Goal: Navigation & Orientation: Find specific page/section

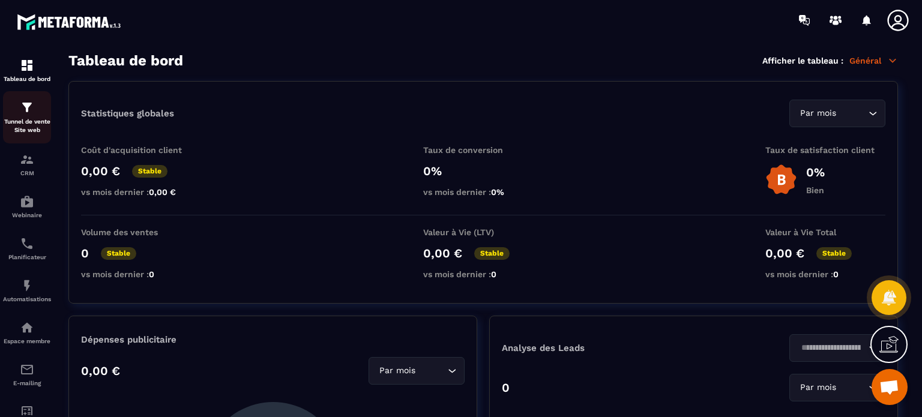
click at [23, 106] on img at bounding box center [27, 107] width 14 height 14
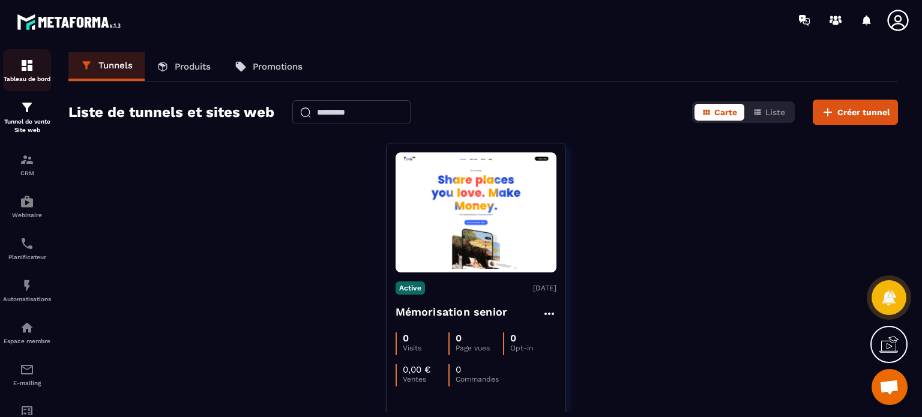
click at [20, 61] on img at bounding box center [27, 65] width 14 height 14
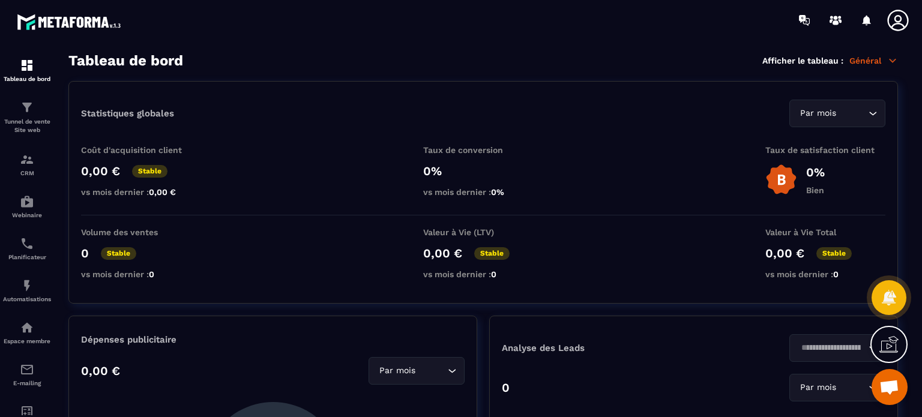
click at [898, 26] on icon at bounding box center [898, 20] width 24 height 24
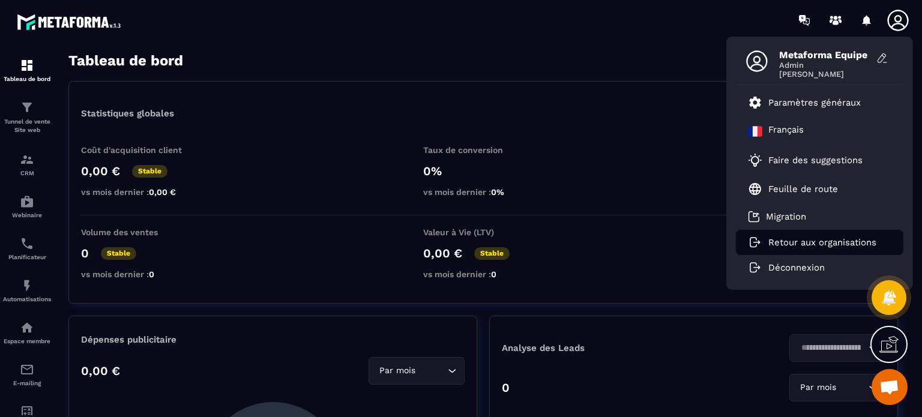
click at [779, 241] on p "Retour aux organisations" at bounding box center [823, 242] width 108 height 11
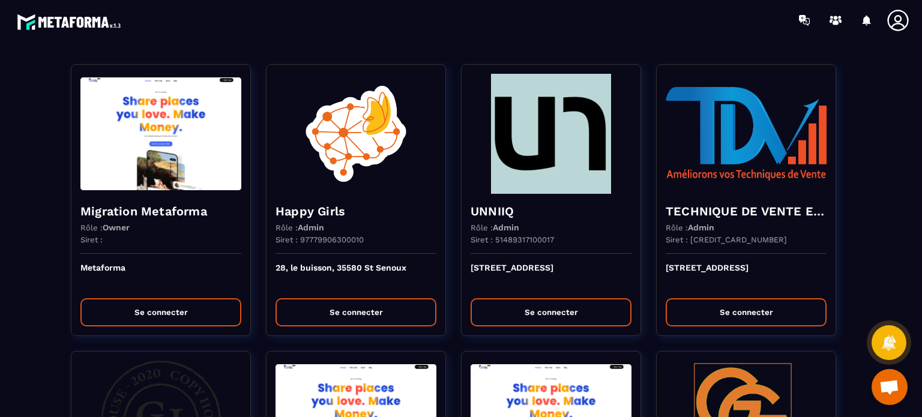
click at [538, 43] on section "Migration Metaforma Rôle : Owner Siret : Metaforma Se connecter Happy Girls Rôl…" at bounding box center [461, 228] width 922 height 377
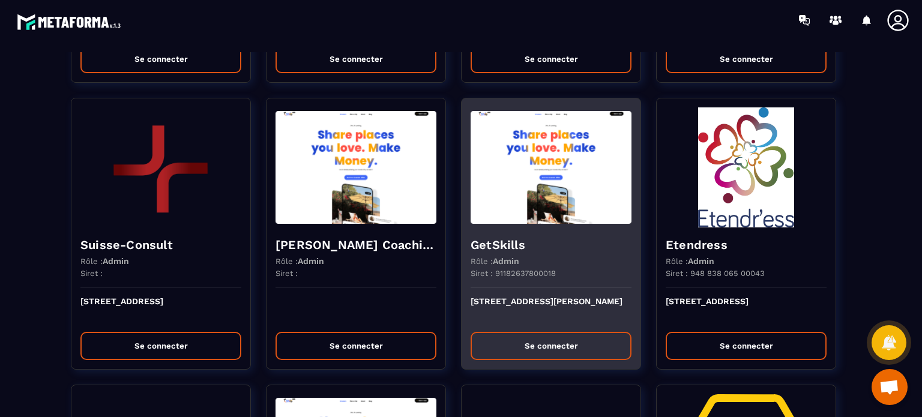
click at [494, 194] on img at bounding box center [551, 167] width 161 height 120
